Goal: Transaction & Acquisition: Purchase product/service

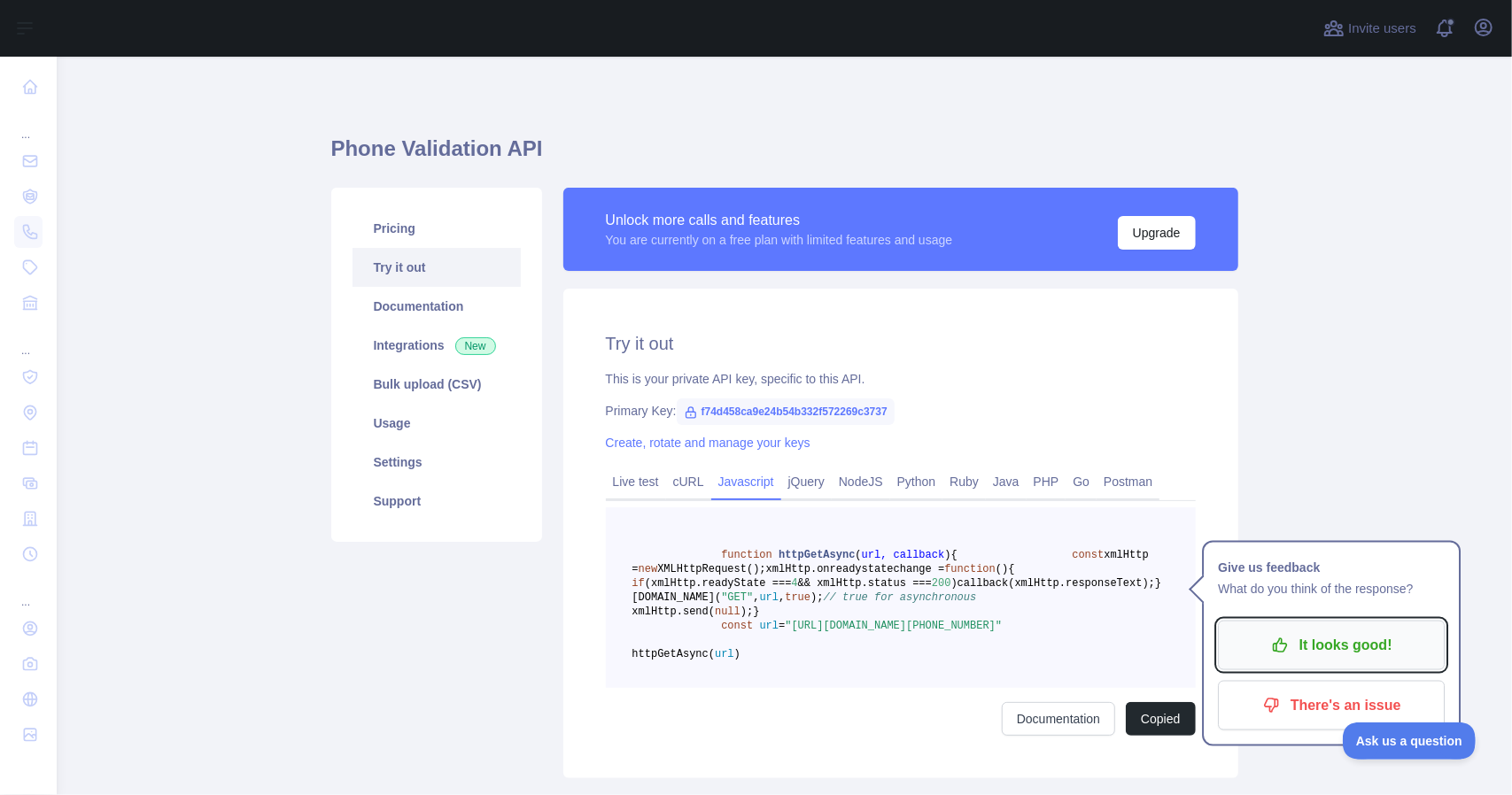
click at [1289, 639] on icon "button" at bounding box center [1280, 645] width 17 height 17
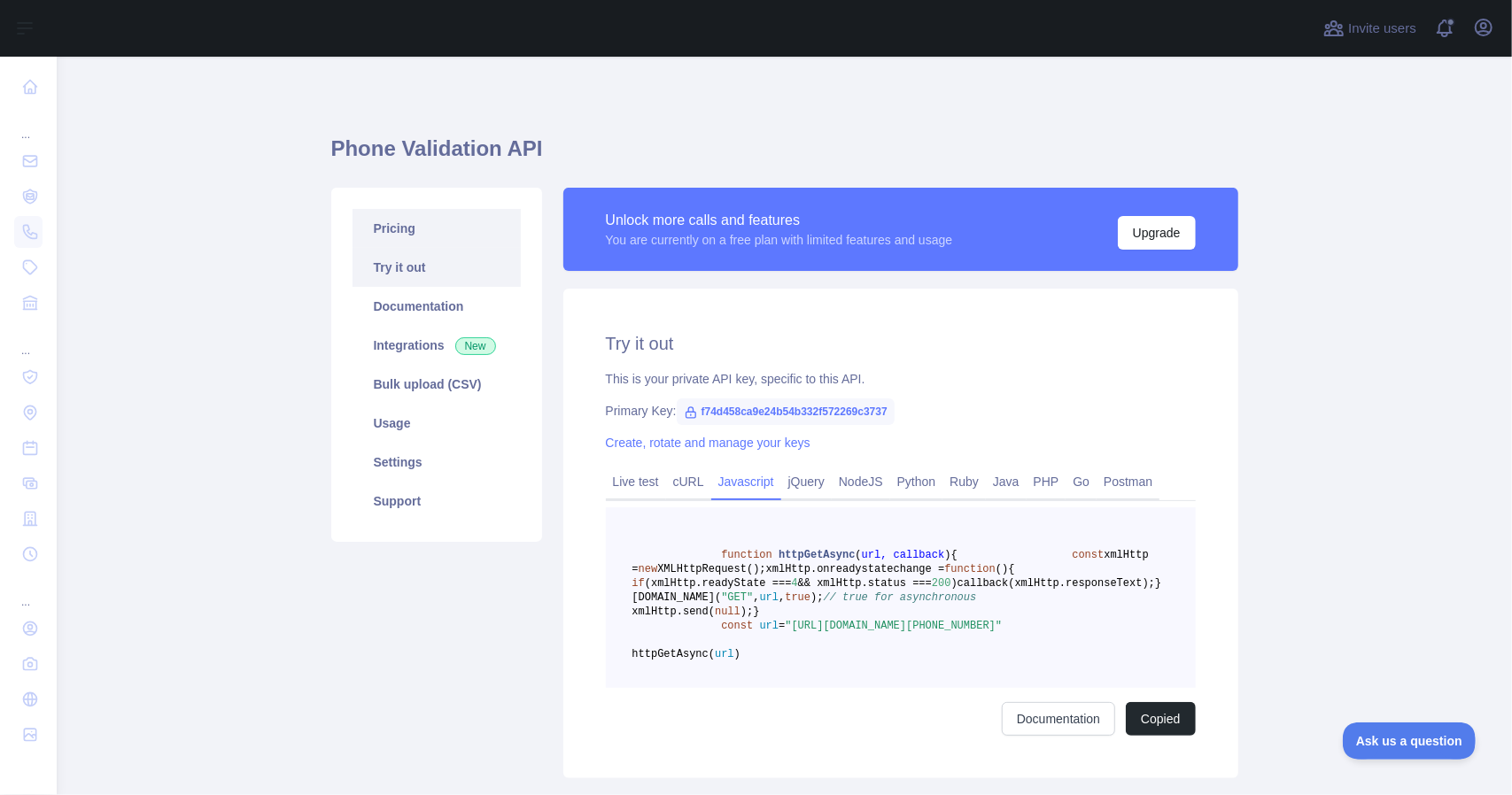
click at [404, 240] on link "Pricing" at bounding box center [436, 229] width 168 height 39
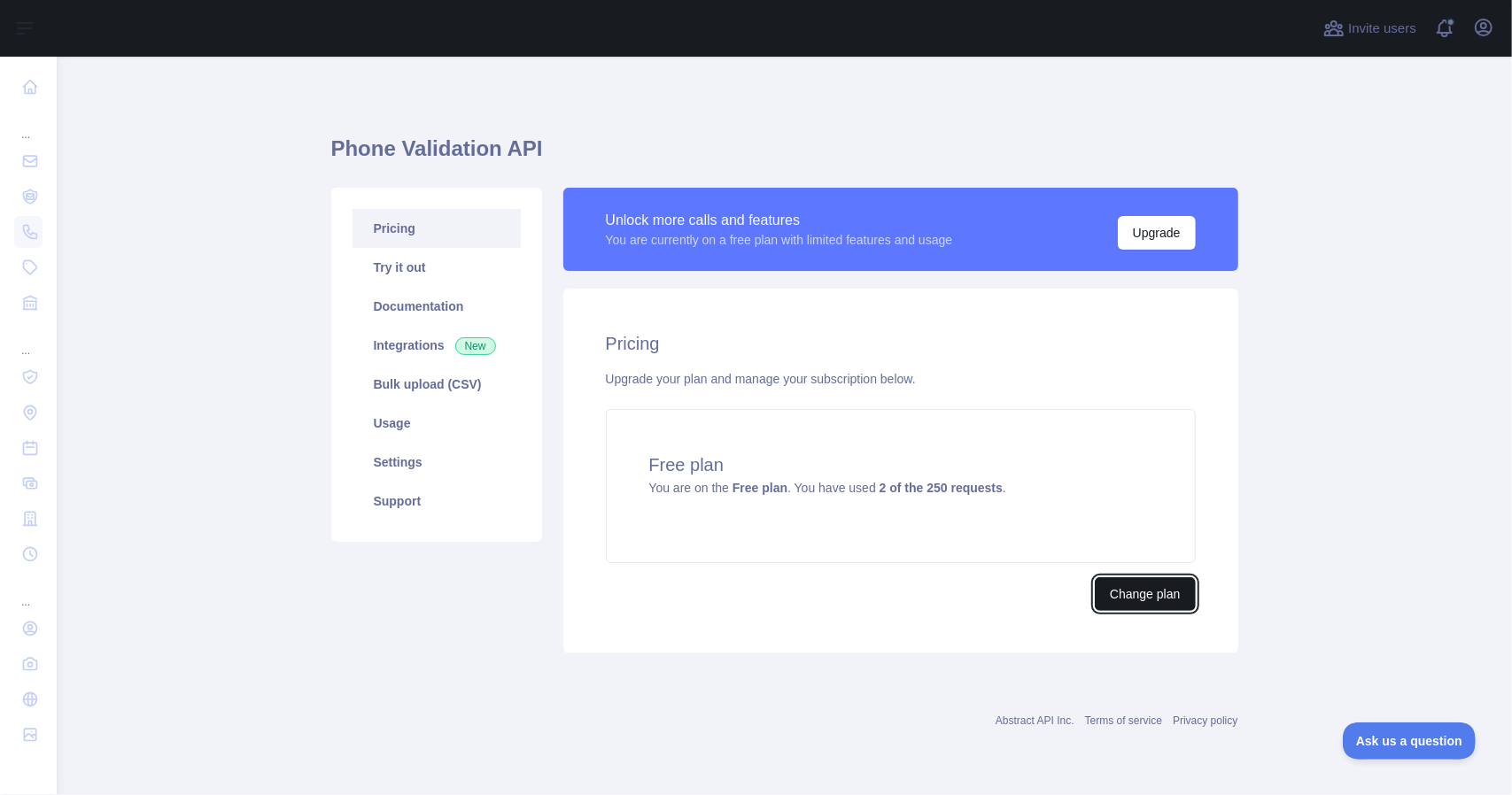
click at [1159, 605] on button "Change plan" at bounding box center [1145, 594] width 100 height 34
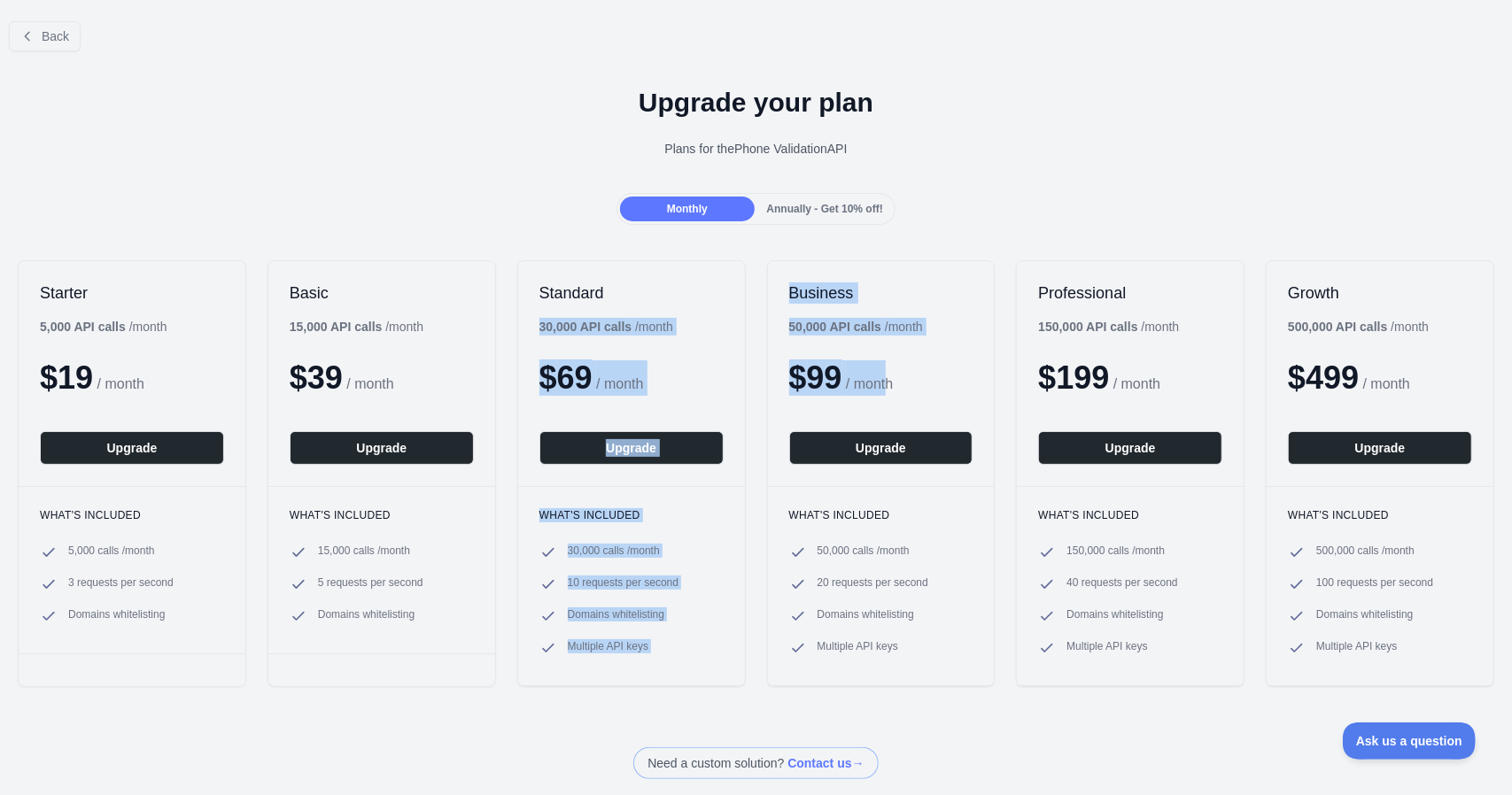
drag, startPoint x: 535, startPoint y: 328, endPoint x: 854, endPoint y: 350, distance: 319.8
click at [889, 355] on div "Starter 5,000 API calls / month $ 19 / month Upgrade What's included 5,000 call…" at bounding box center [756, 474] width 1512 height 462
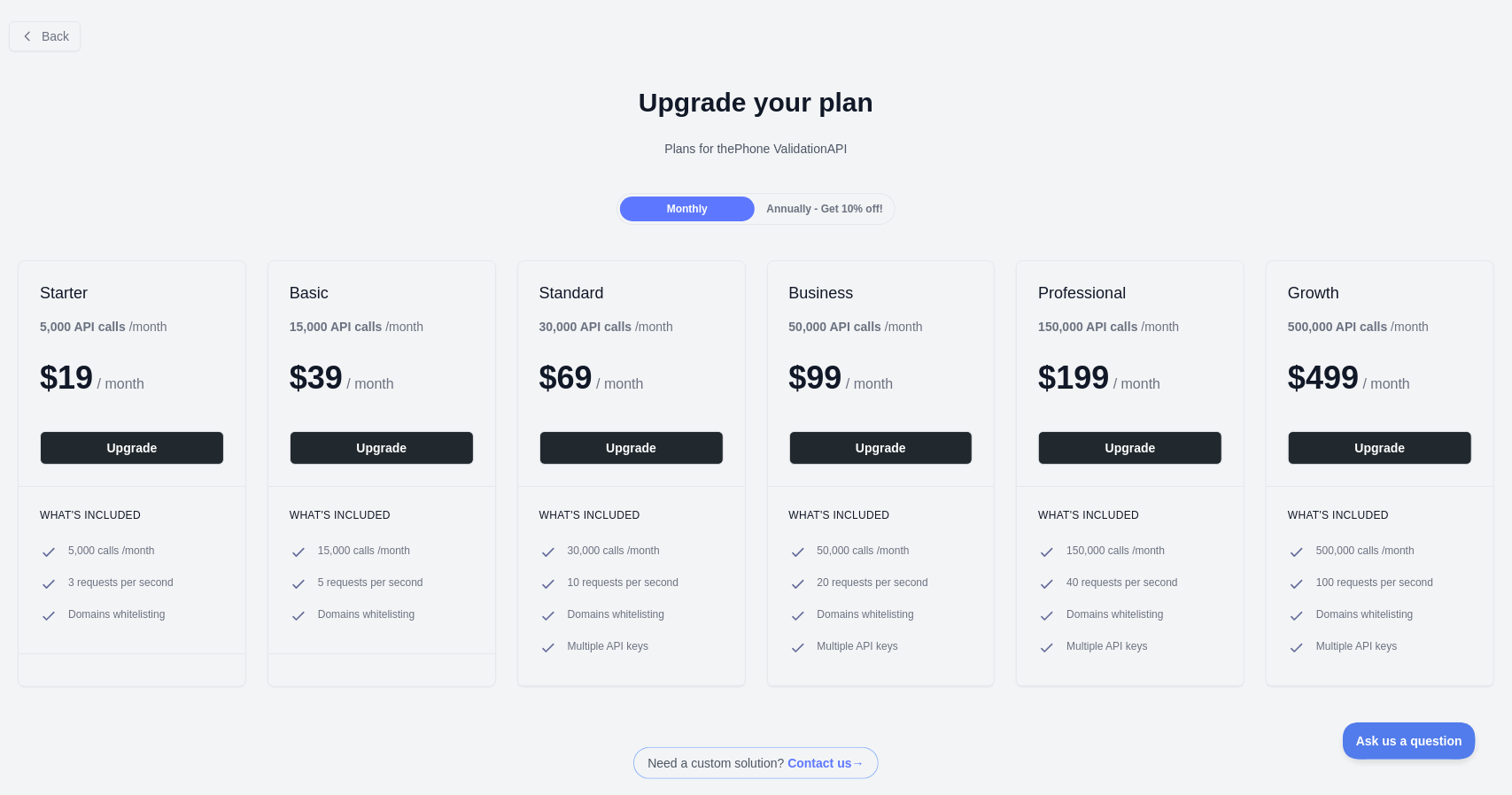
click at [610, 114] on h1 "Upgrade your plan" at bounding box center [756, 102] width 1484 height 32
click at [34, 38] on icon at bounding box center [27, 36] width 14 height 14
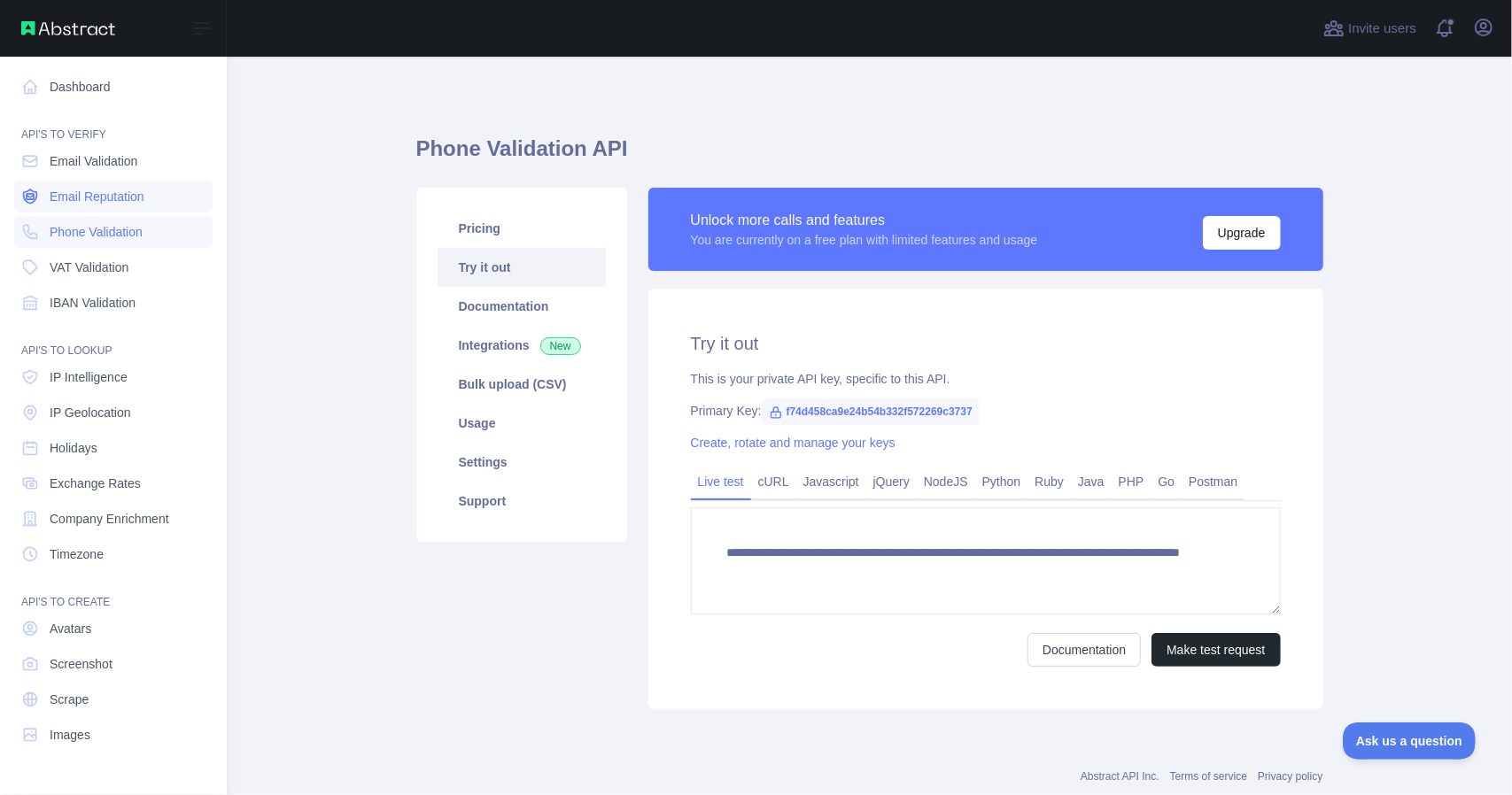
drag, startPoint x: 83, startPoint y: 199, endPoint x: 110, endPoint y: 193, distance: 27.7
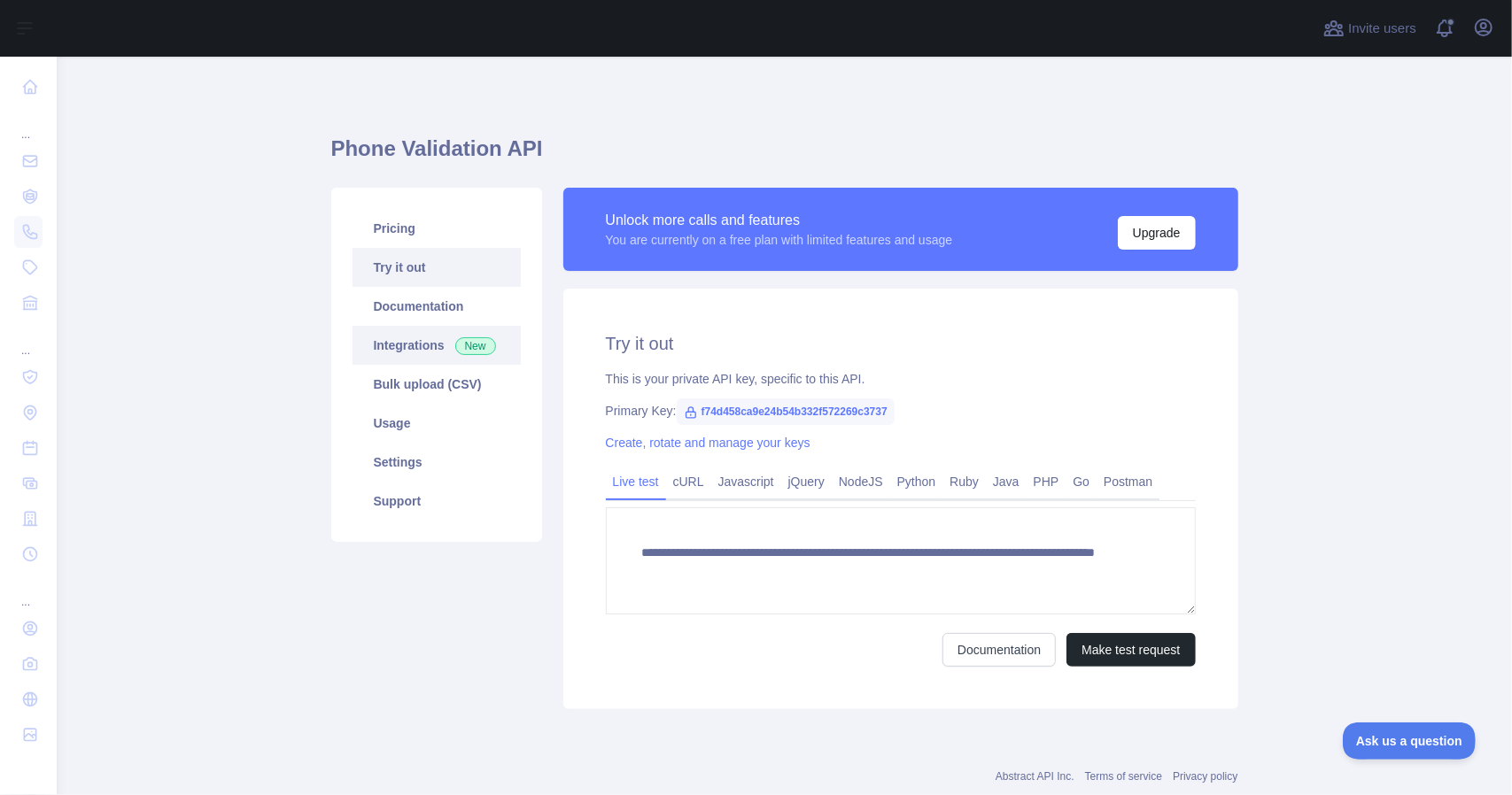
click at [417, 348] on link "Integrations New" at bounding box center [436, 345] width 168 height 39
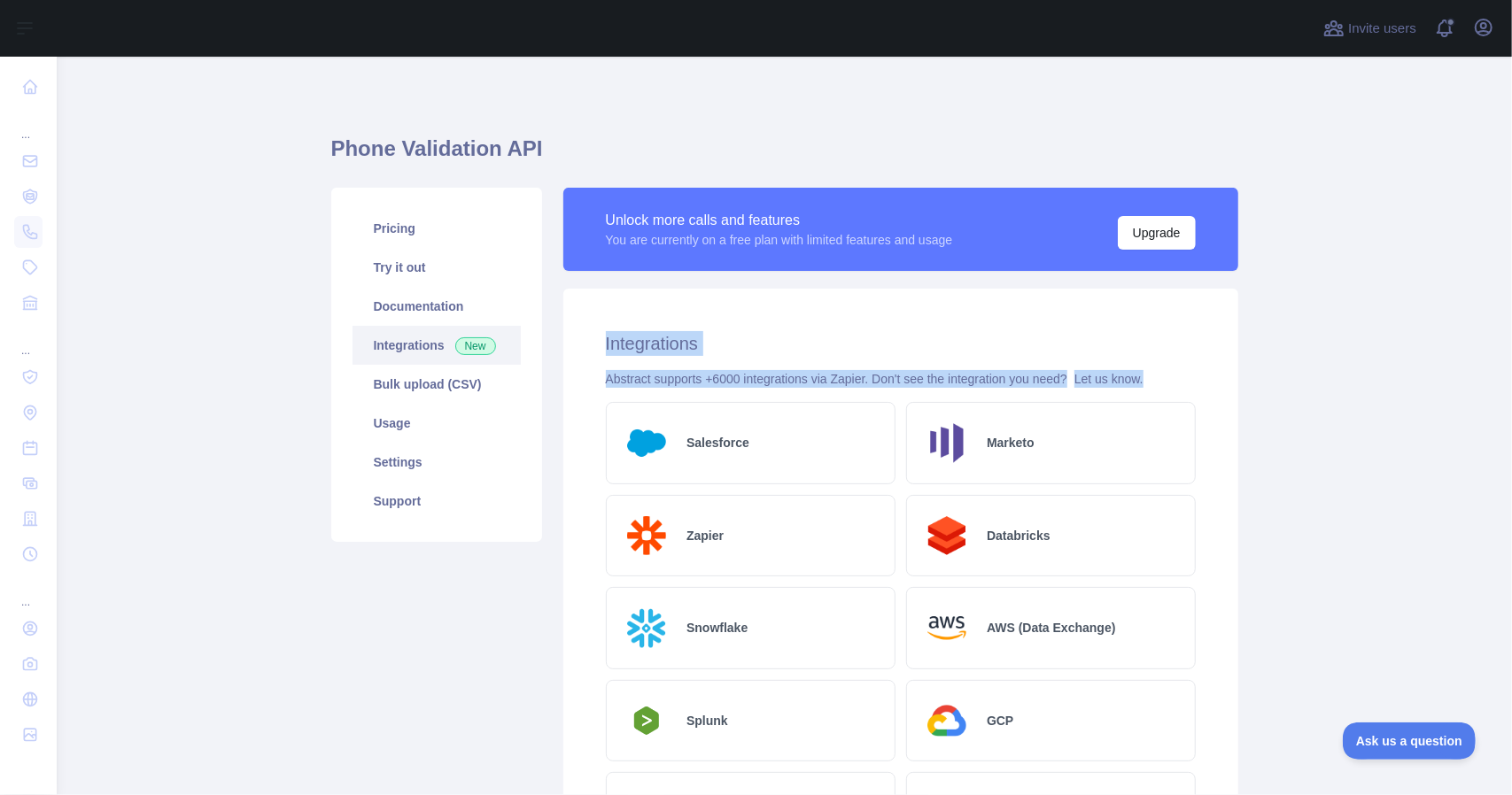
drag, startPoint x: 587, startPoint y: 348, endPoint x: 1166, endPoint y: 368, distance: 579.3
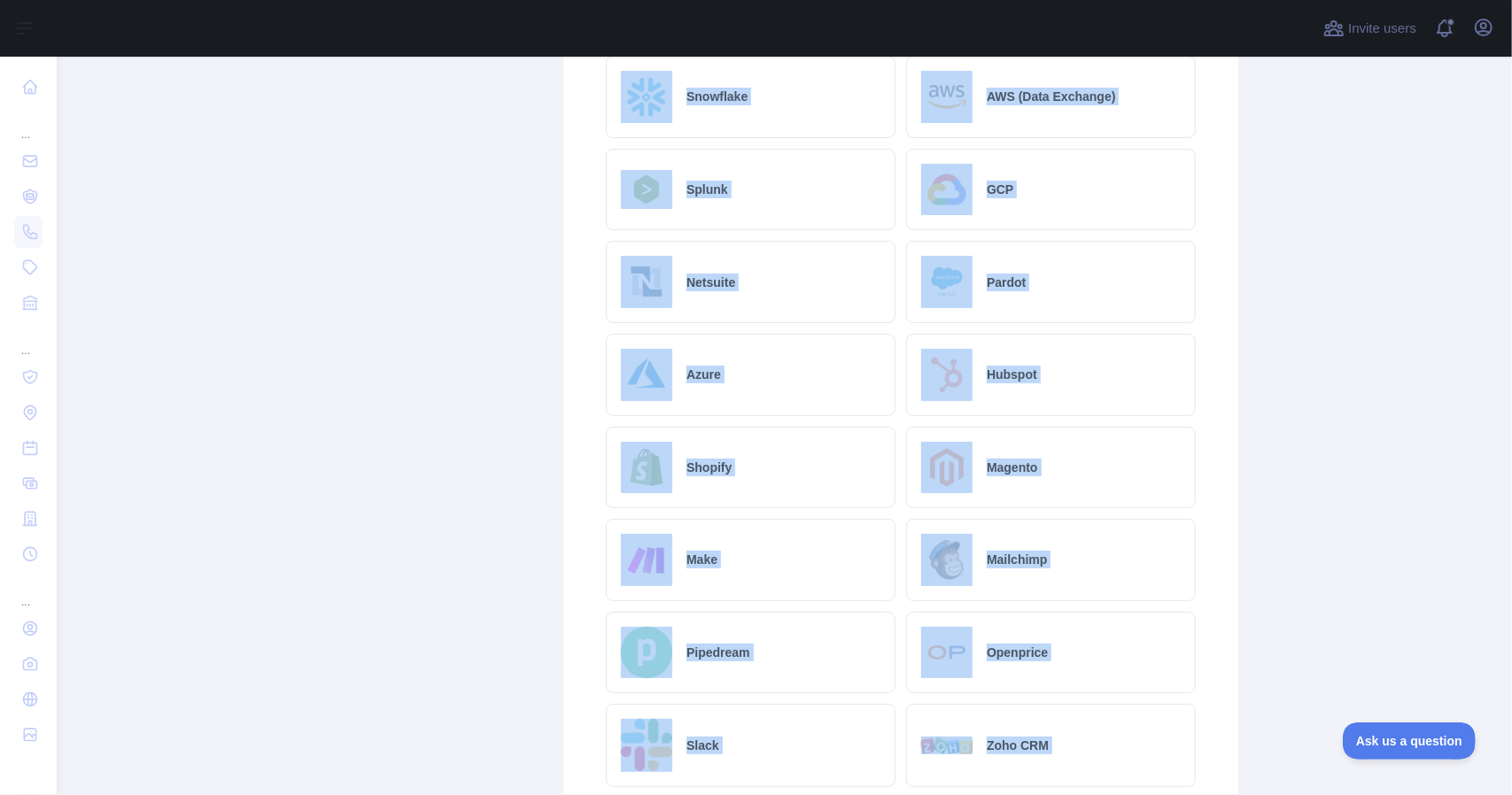
scroll to position [876, 0]
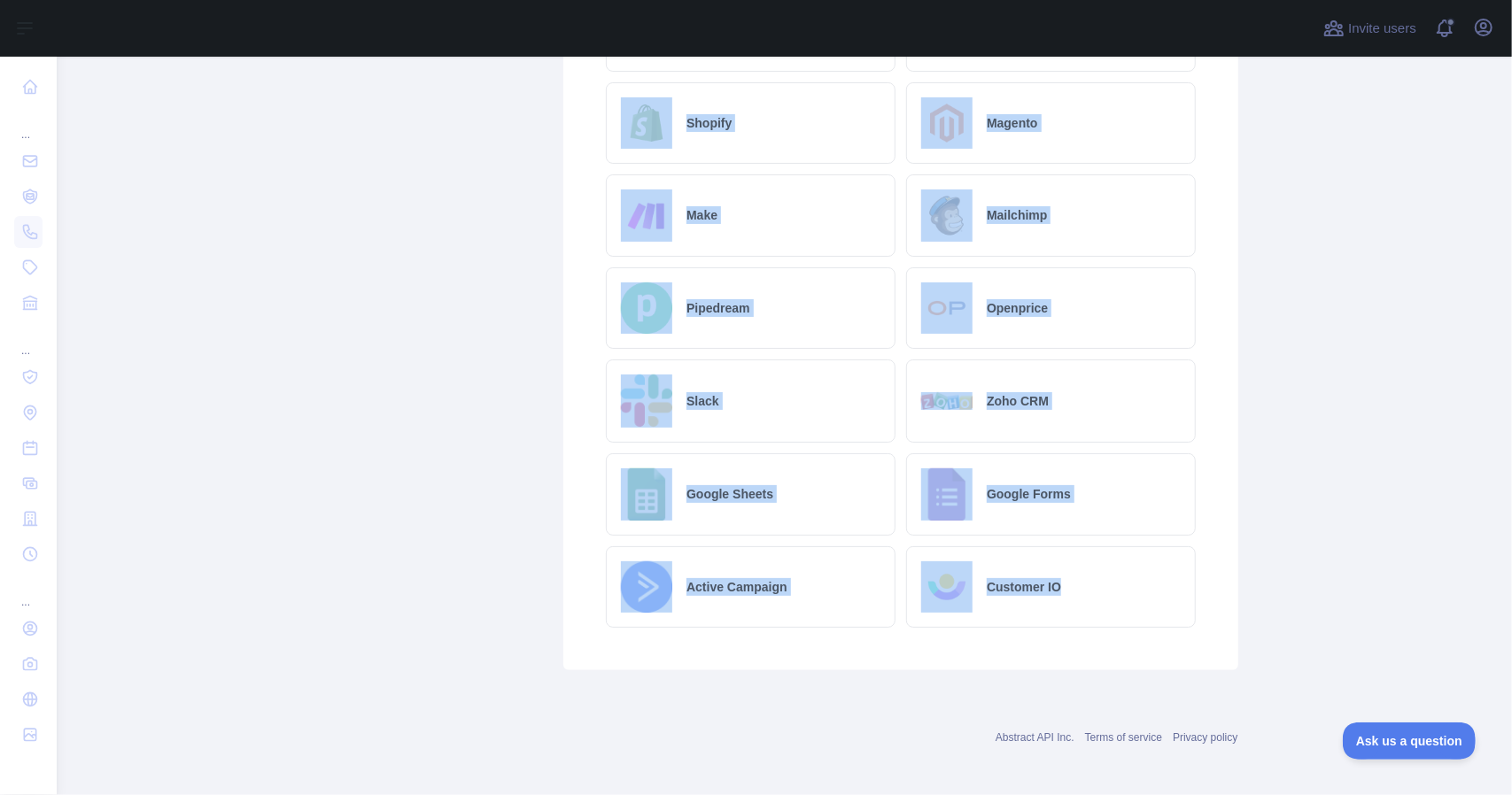
copy div "Integrations Abstract supports +6000 integrations via Zapier. Don't see the int…"
drag, startPoint x: 590, startPoint y: 330, endPoint x: 792, endPoint y: 696, distance: 418.0
click at [648, 696] on div "Abstract API Inc. Terms of service Privacy policy" at bounding box center [784, 727] width 907 height 64
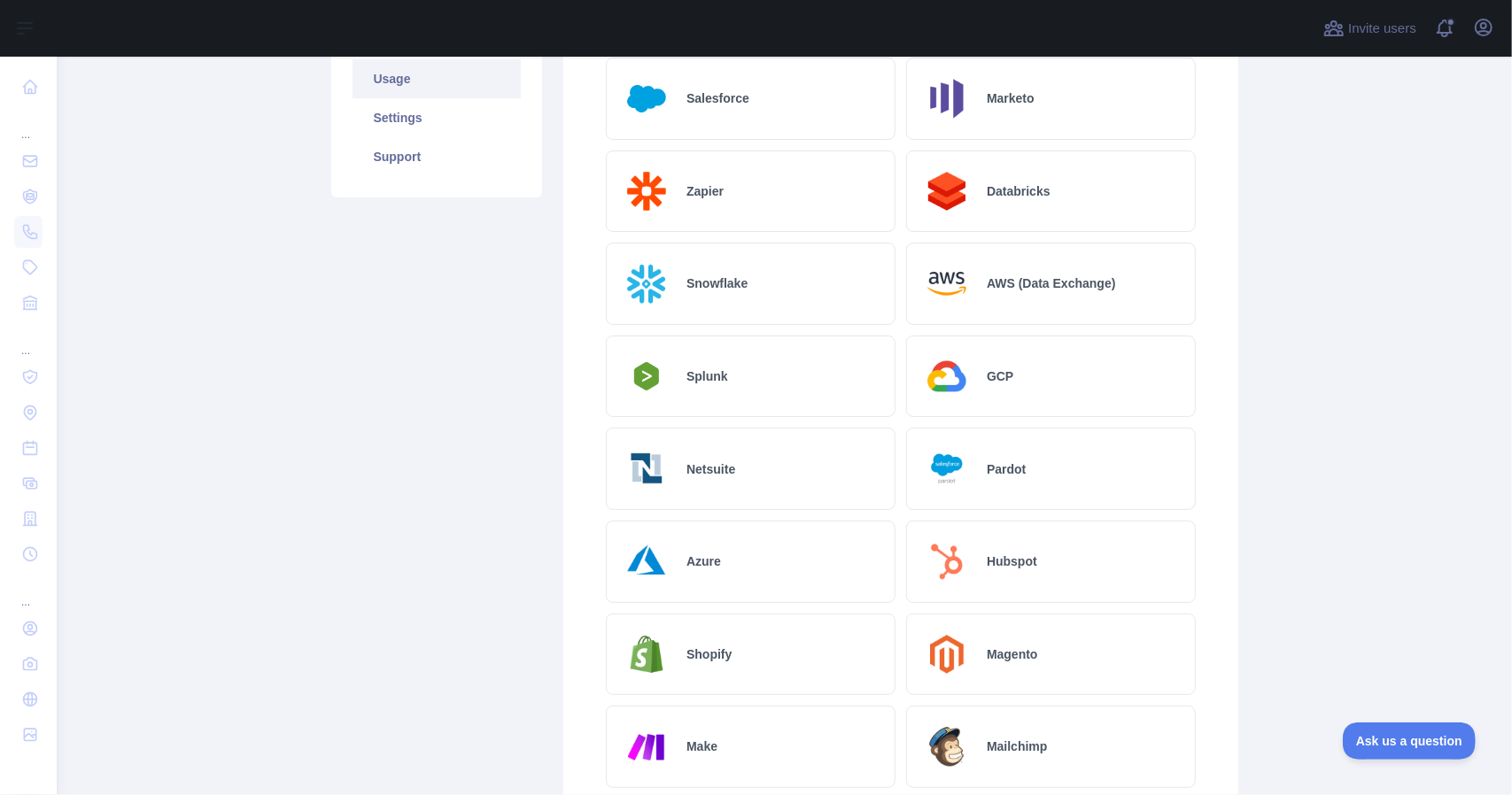
scroll to position [0, 0]
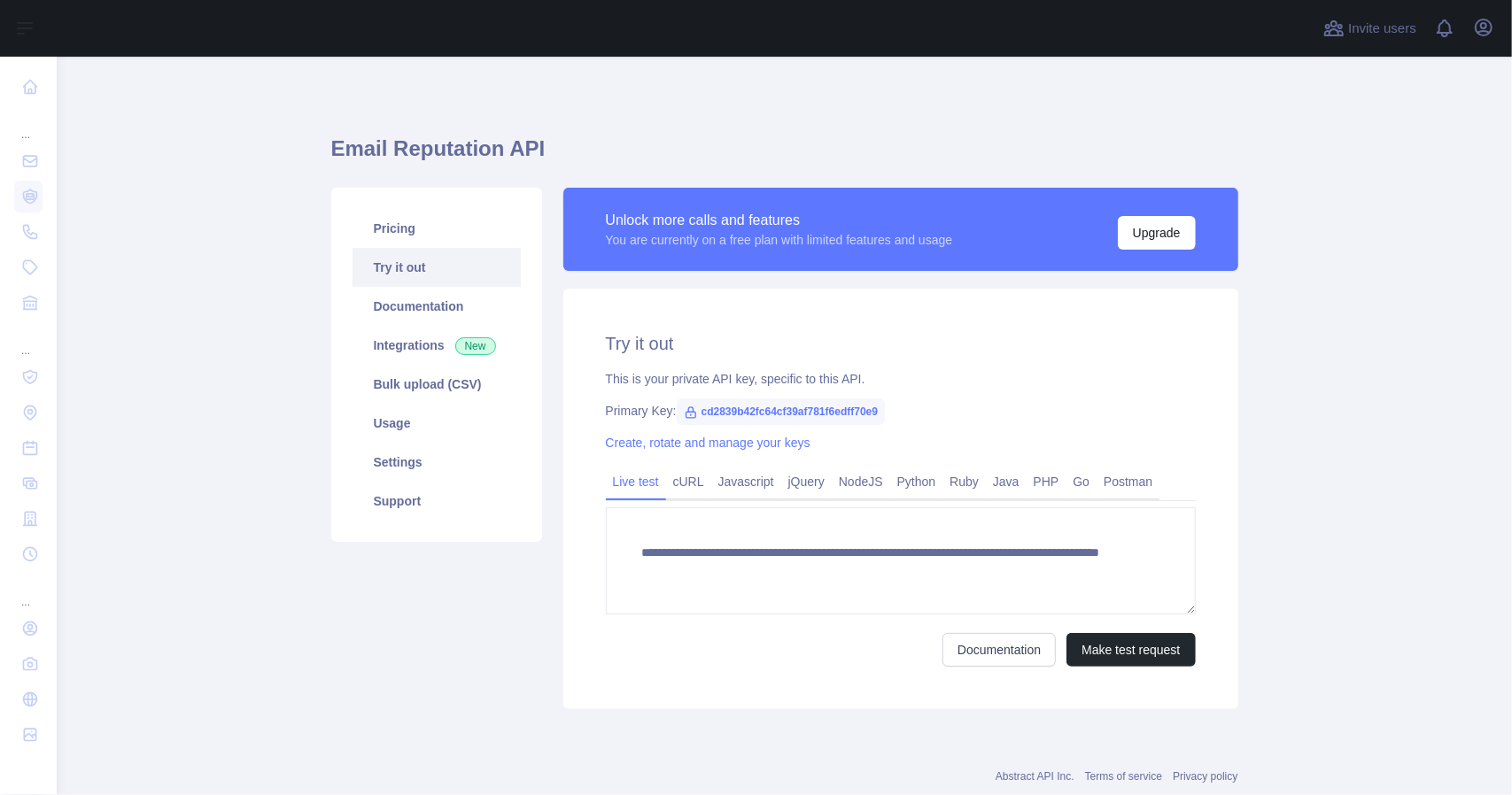
click at [386, 232] on link "Pricing" at bounding box center [436, 229] width 168 height 39
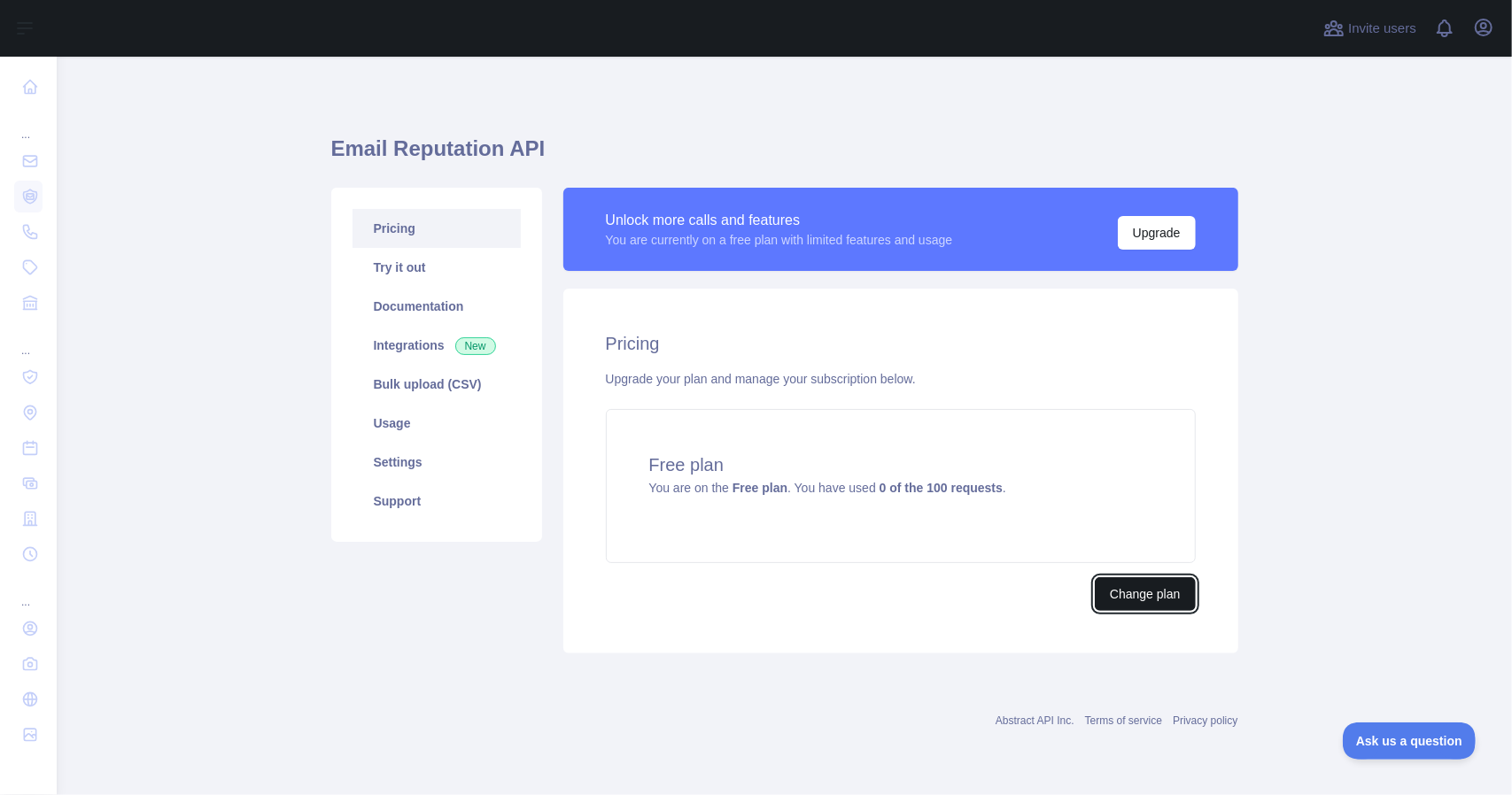
click at [1145, 605] on button "Change plan" at bounding box center [1145, 594] width 100 height 34
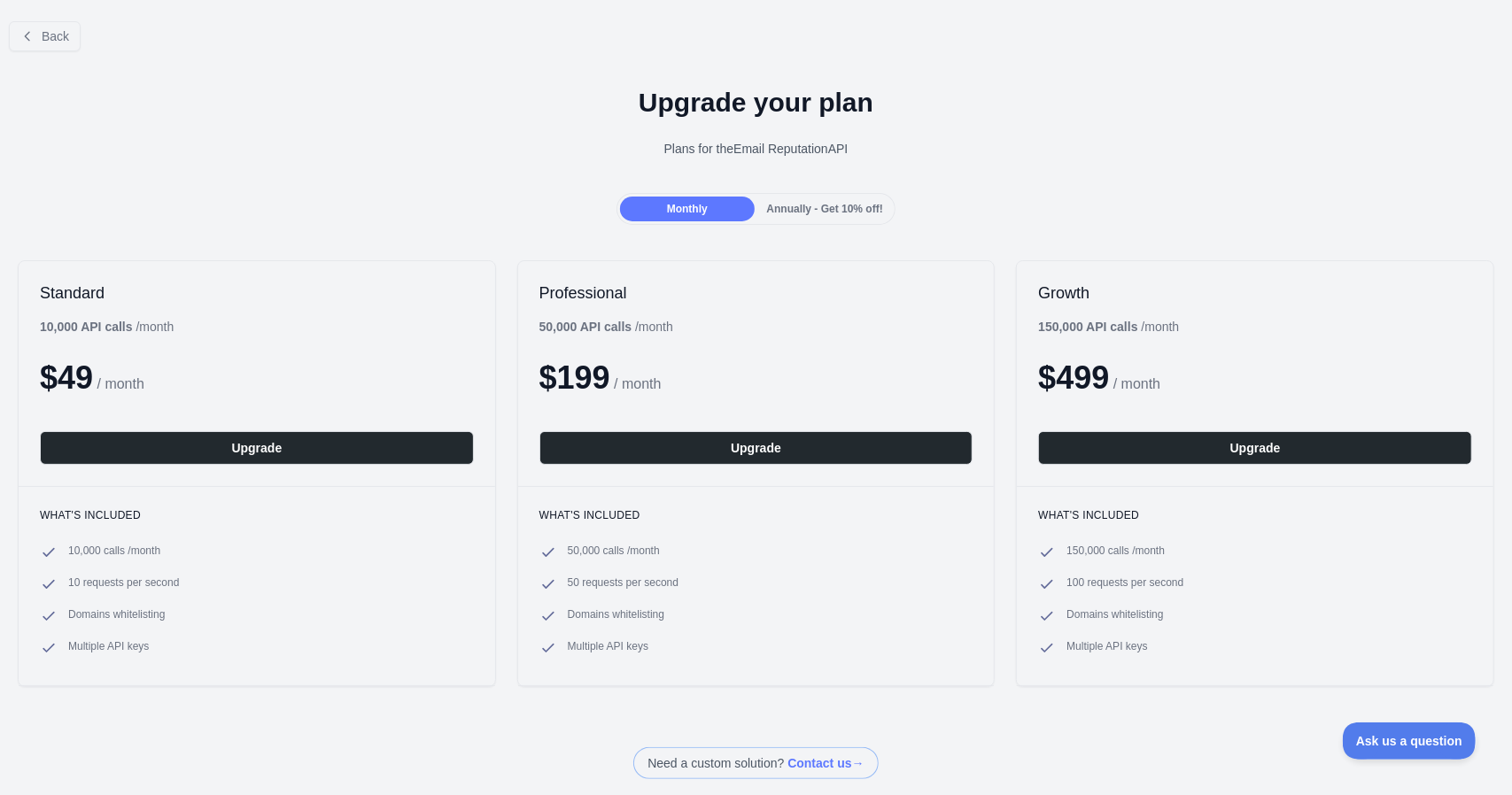
drag, startPoint x: 728, startPoint y: 116, endPoint x: 695, endPoint y: 118, distance: 33.1
click at [728, 116] on h1 "Upgrade your plan" at bounding box center [756, 102] width 1484 height 32
click at [46, 33] on span "Back" at bounding box center [55, 36] width 27 height 14
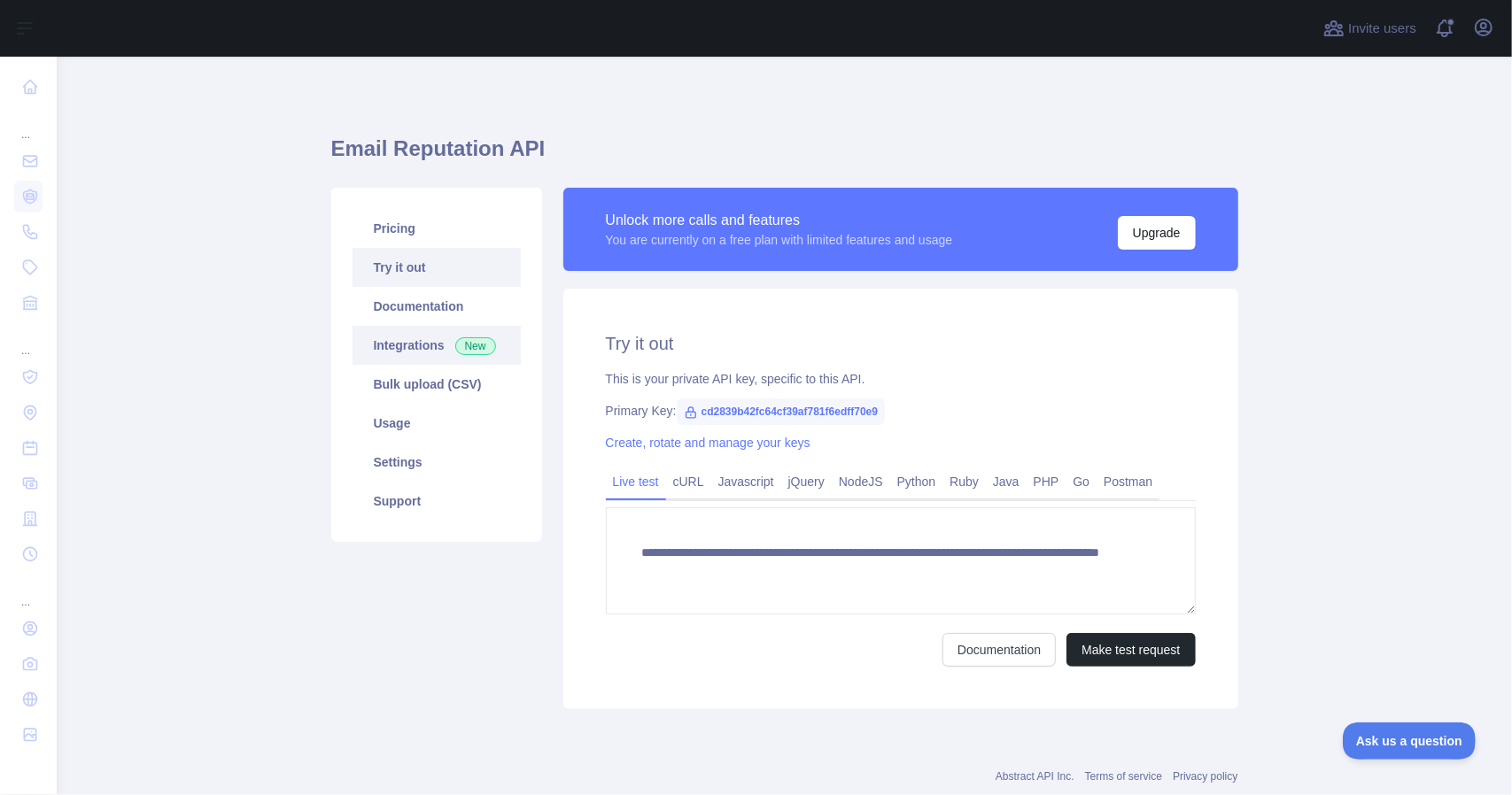
click at [417, 352] on link "Integrations New" at bounding box center [436, 345] width 168 height 39
